Goal: Task Accomplishment & Management: Complete application form

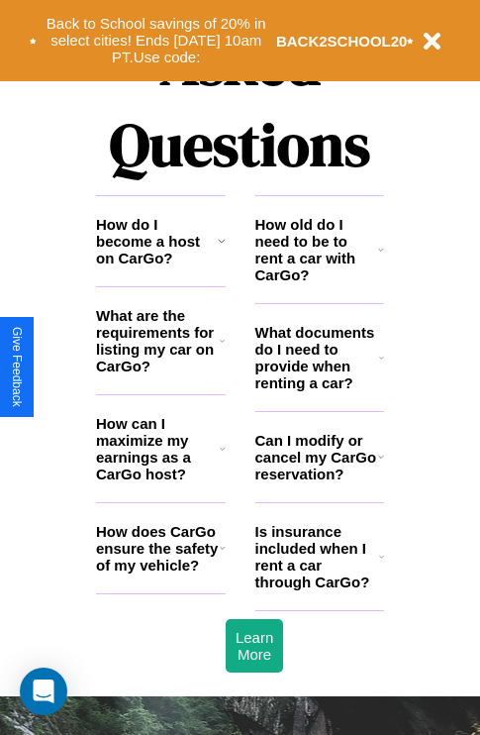
scroll to position [2399, 0]
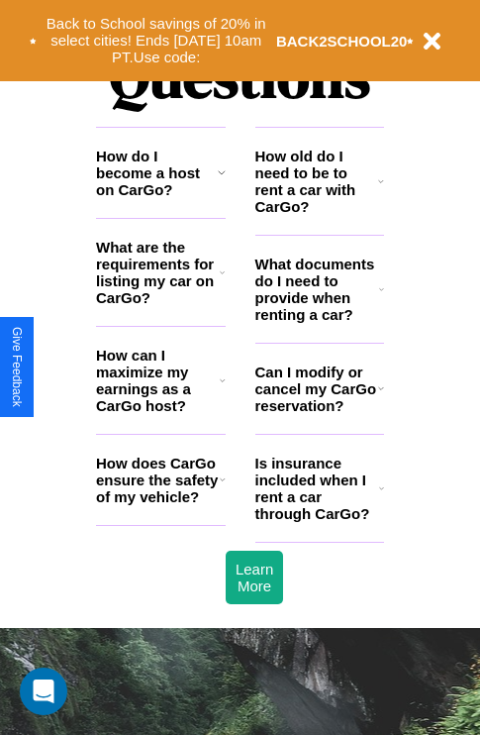
click at [319, 520] on h3 "Is insurance included when I rent a car through CarGo?" at bounding box center [317, 487] width 124 height 67
click at [381, 189] on icon at bounding box center [381, 181] width 6 height 16
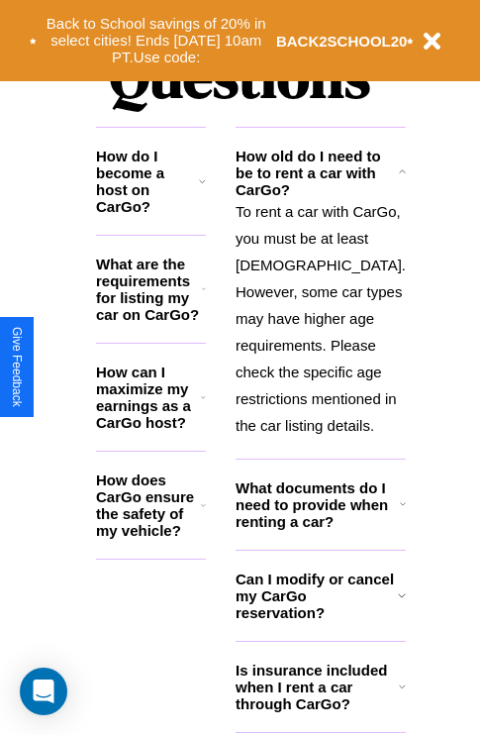
click at [206, 405] on icon at bounding box center [203, 397] width 5 height 16
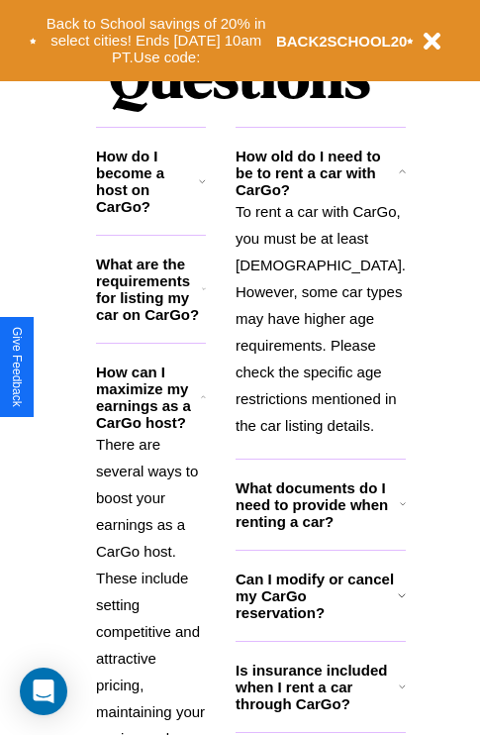
click at [160, 304] on h3 "What are the requirements for listing my car on CarGo?" at bounding box center [149, 288] width 106 height 67
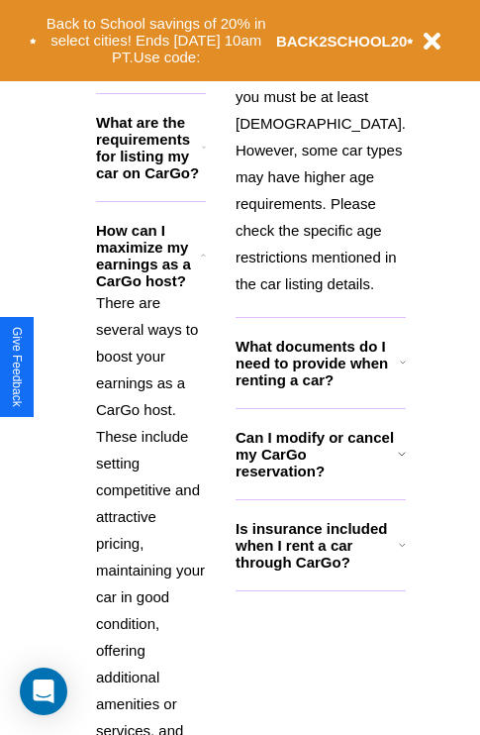
click at [399, 552] on icon at bounding box center [402, 545] width 7 height 16
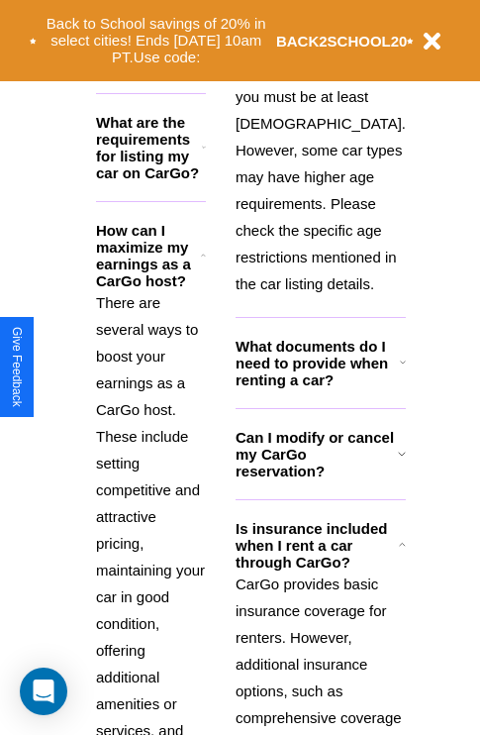
click at [160, 162] on h3 "What are the requirements for listing my car on CarGo?" at bounding box center [149, 147] width 106 height 67
click at [400, 546] on polyline at bounding box center [403, 545] width 6 height 3
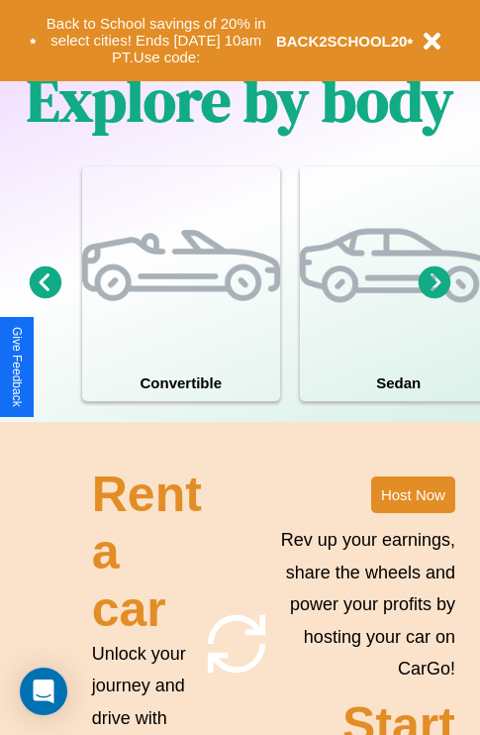
scroll to position [1272, 0]
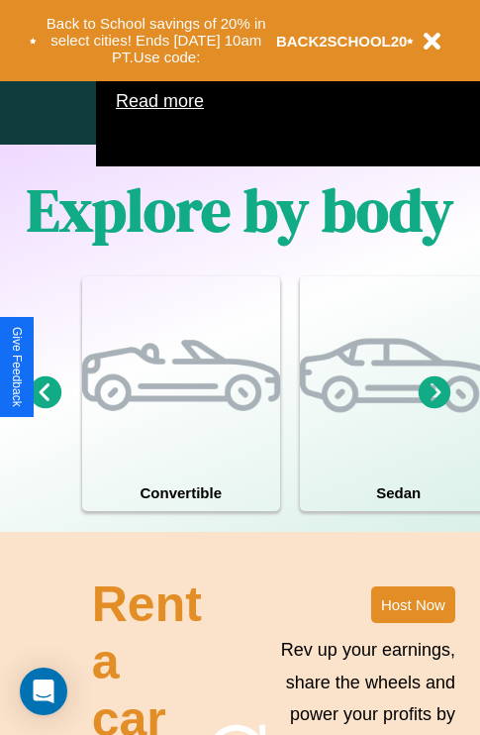
click at [435, 408] on icon at bounding box center [435, 391] width 33 height 33
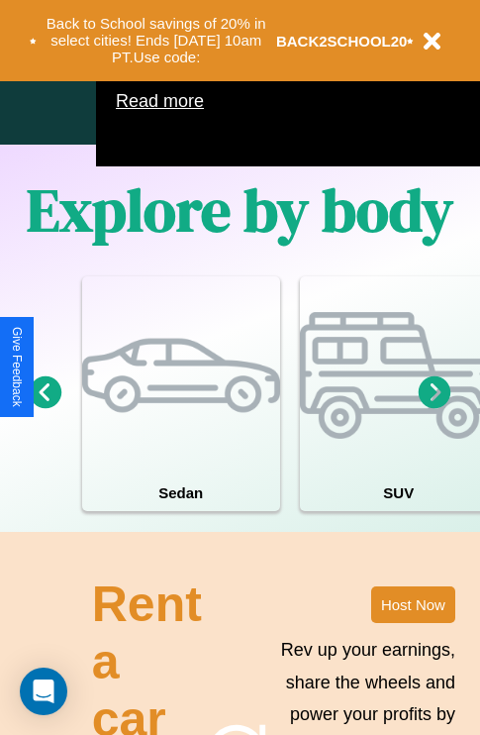
click at [435, 408] on icon at bounding box center [435, 391] width 33 height 33
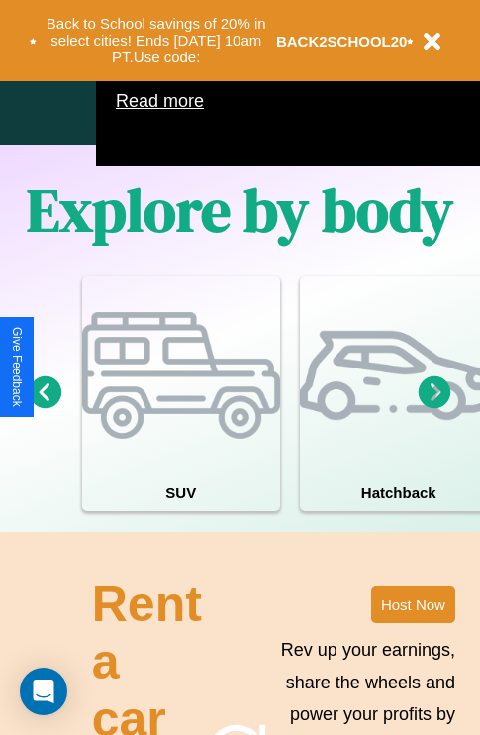
click at [435, 408] on icon at bounding box center [435, 391] width 33 height 33
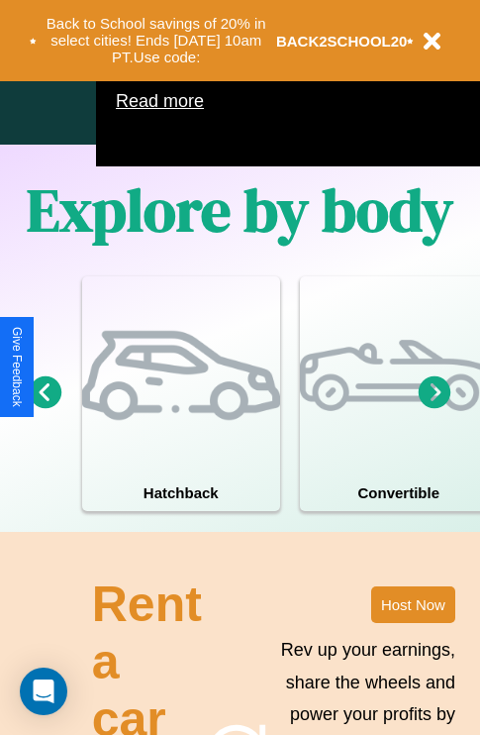
click at [435, 408] on icon at bounding box center [435, 391] width 33 height 33
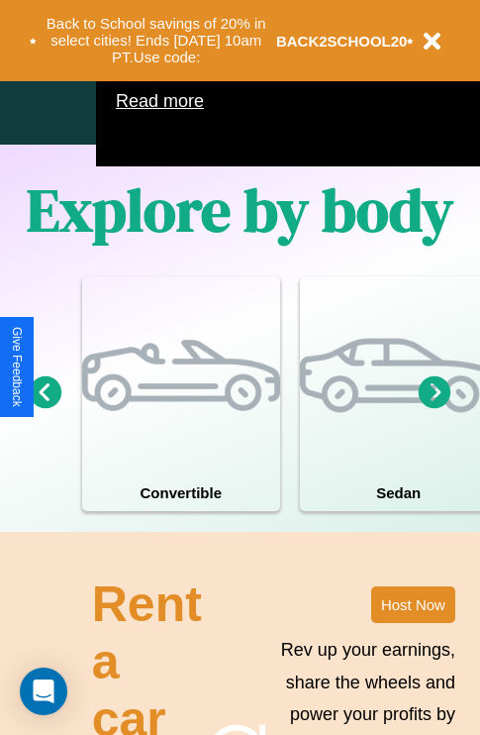
click at [435, 408] on icon at bounding box center [435, 391] width 33 height 33
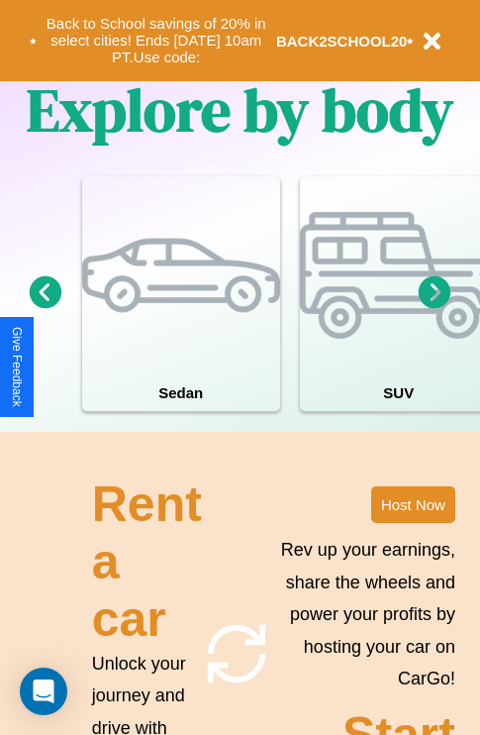
scroll to position [1542, 0]
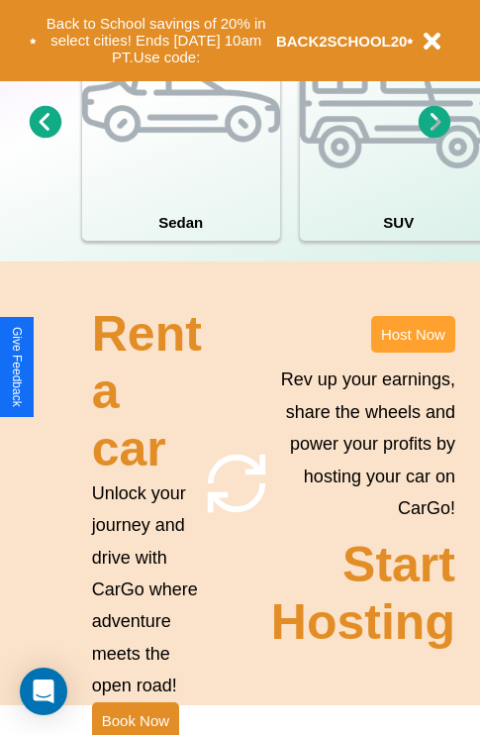
click at [413, 352] on button "Host Now" at bounding box center [413, 334] width 84 height 37
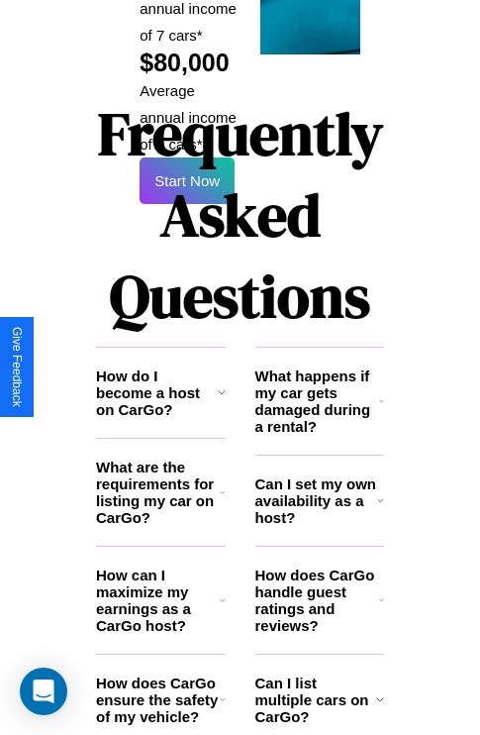
scroll to position [3222, 0]
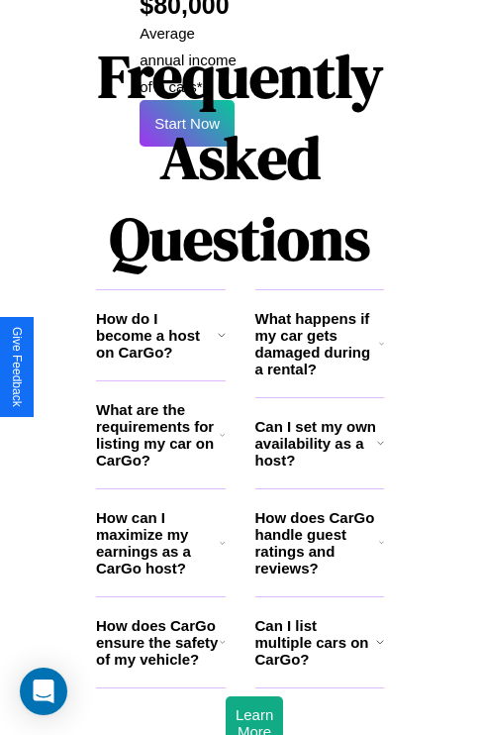
click at [222, 427] on icon at bounding box center [222, 435] width 5 height 16
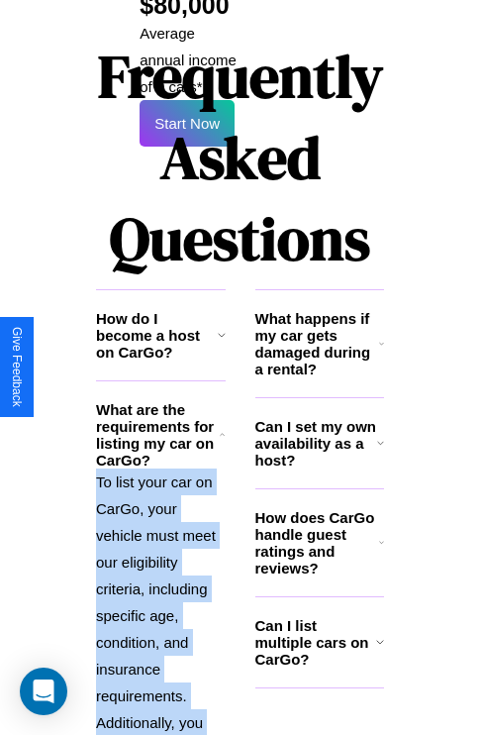
scroll to position [3574, 0]
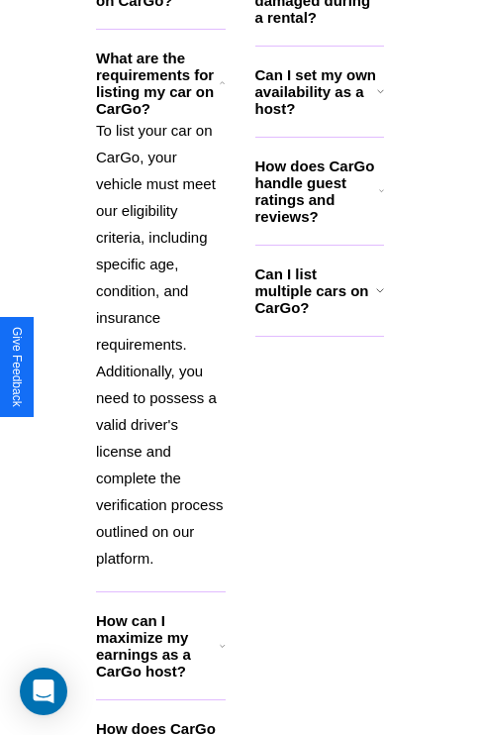
click at [160, 720] on h3 "How does CarGo ensure the safety of my vehicle?" at bounding box center [158, 745] width 124 height 50
click at [380, 83] on icon at bounding box center [380, 91] width 7 height 16
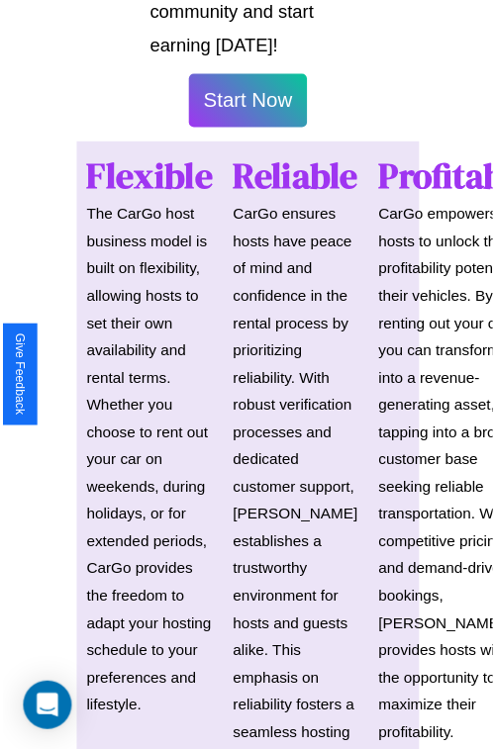
scroll to position [1403, 0]
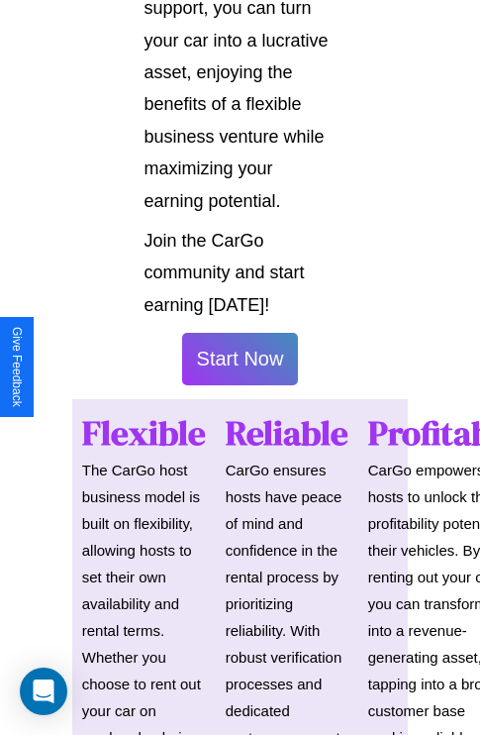
click at [240, 367] on button "Start Now" at bounding box center [240, 359] width 117 height 52
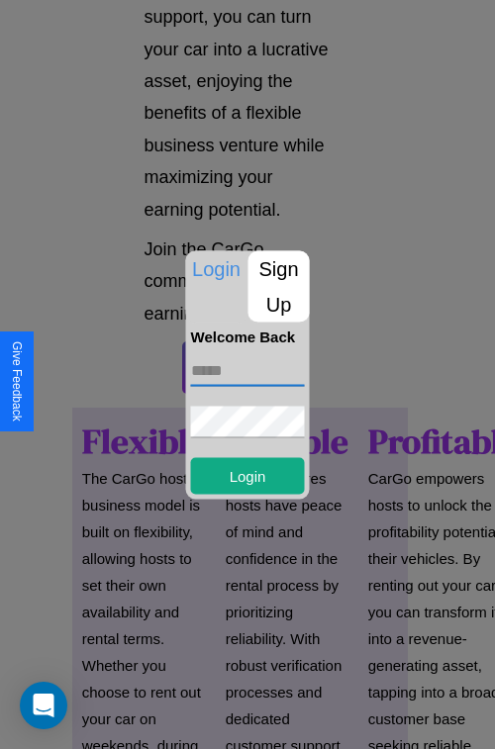
click at [247, 370] on input "text" at bounding box center [248, 370] width 114 height 32
type input "**********"
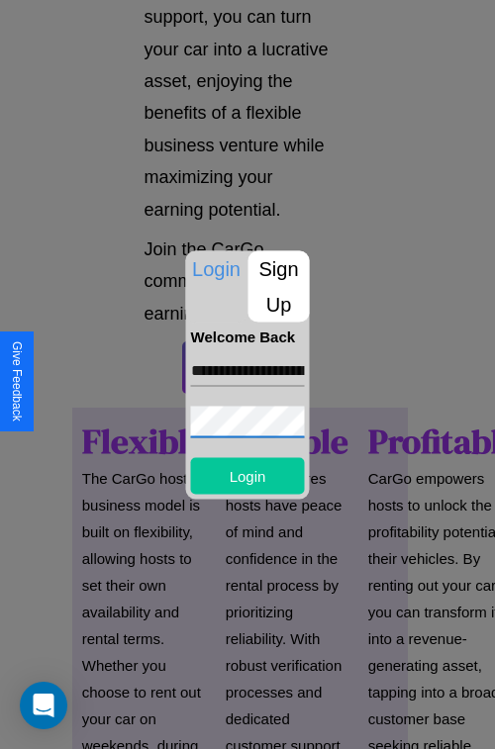
click at [247, 475] on button "Login" at bounding box center [248, 475] width 114 height 37
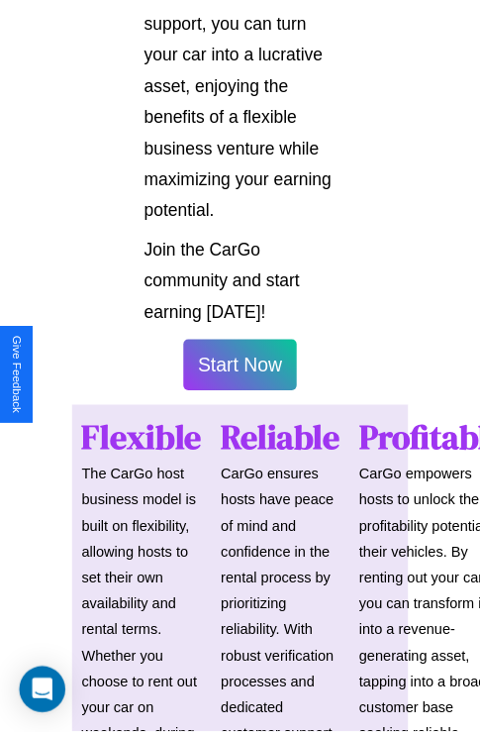
scroll to position [1405, 0]
